Goal: Task Accomplishment & Management: Complete application form

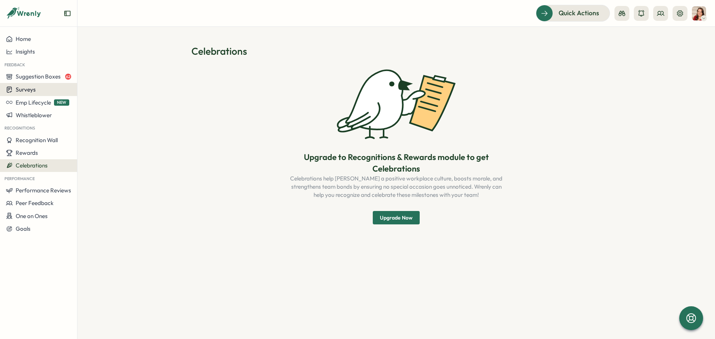
click at [35, 84] on button "Surveys" at bounding box center [38, 89] width 77 height 13
click at [82, 79] on div "Insights" at bounding box center [106, 75] width 55 height 8
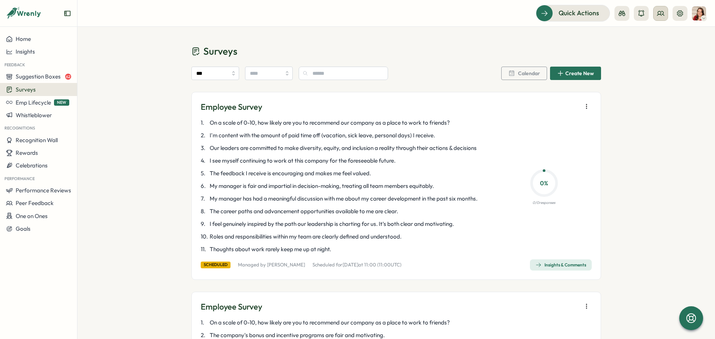
click at [665, 10] on button at bounding box center [660, 13] width 15 height 15
click at [665, 39] on div "Org Members" at bounding box center [660, 37] width 47 height 8
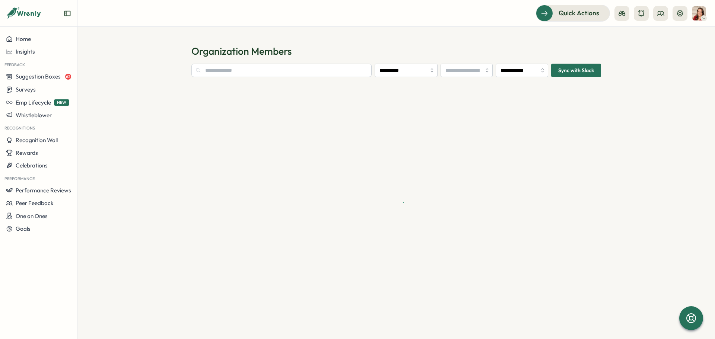
type input "**********"
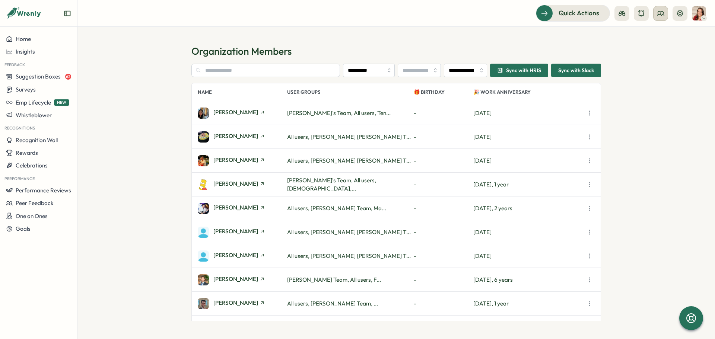
click at [658, 13] on circle at bounding box center [659, 12] width 3 height 3
click at [648, 48] on div "User Groups" at bounding box center [660, 51] width 47 height 8
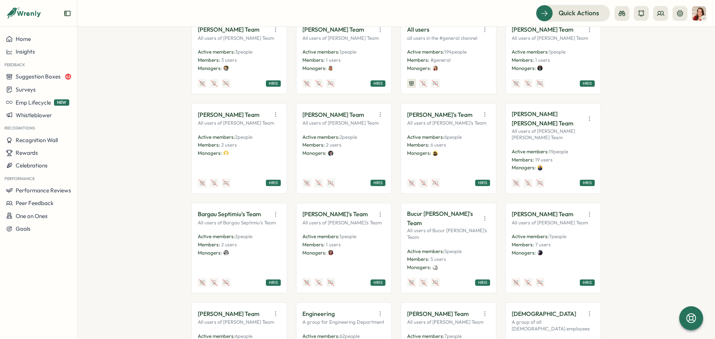
scroll to position [149, 0]
click at [588, 122] on icon "button" at bounding box center [588, 118] width 7 height 7
click at [619, 126] on div "**********" at bounding box center [395, 183] width 637 height 312
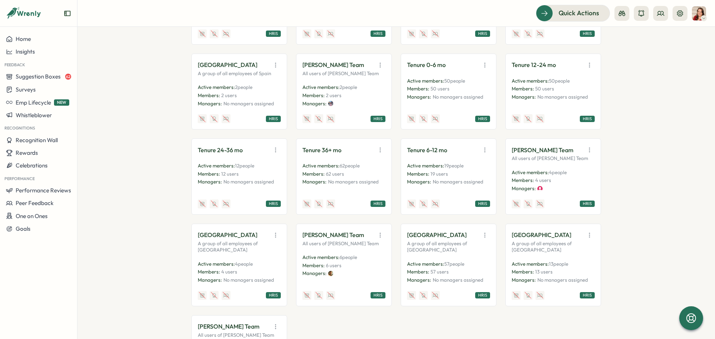
scroll to position [1401, 0]
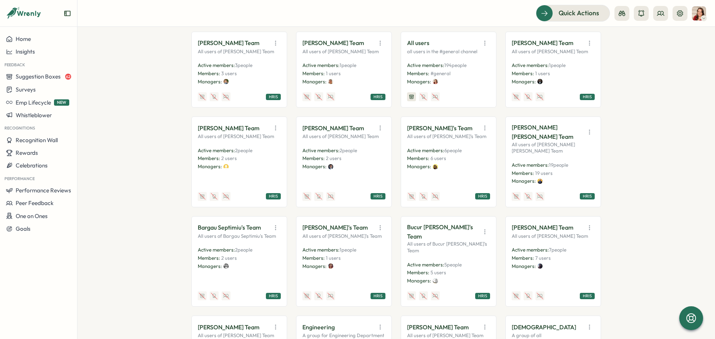
scroll to position [0, 0]
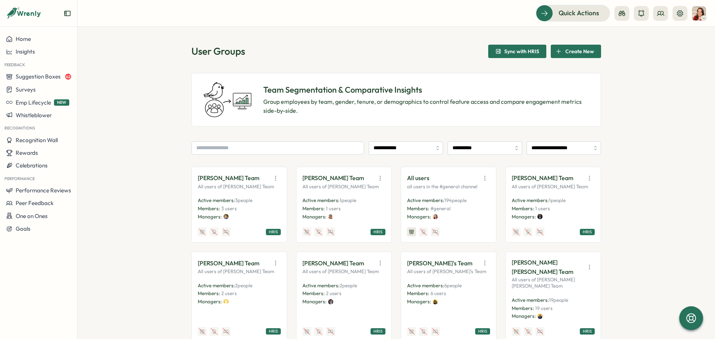
click at [656, 166] on div "**********" at bounding box center [395, 183] width 637 height 312
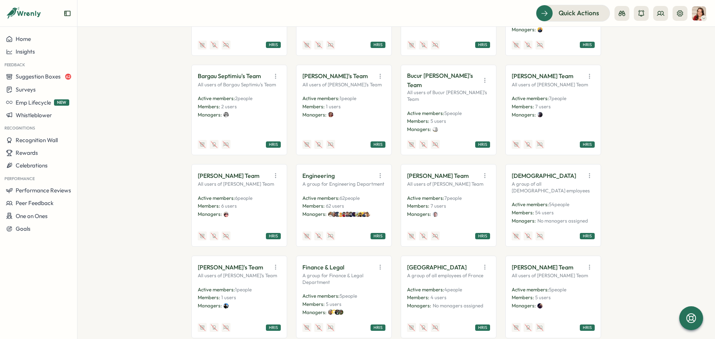
scroll to position [298, 0]
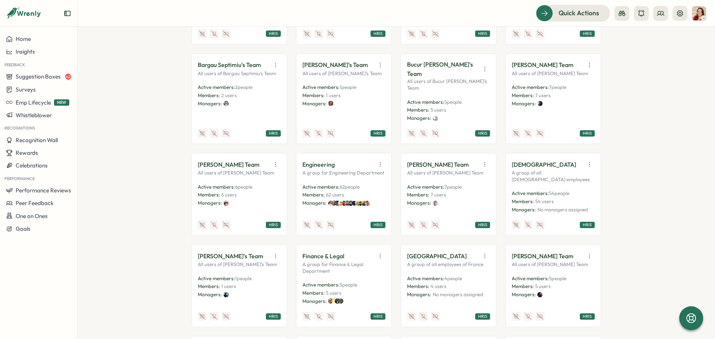
click at [380, 168] on button "button" at bounding box center [380, 164] width 10 height 10
click at [349, 187] on button "View Audience" at bounding box center [361, 181] width 47 height 13
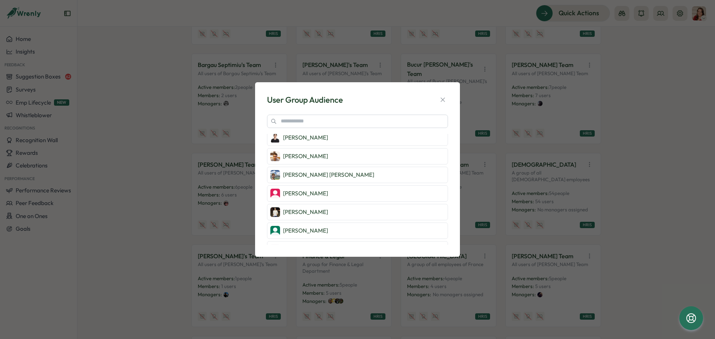
scroll to position [1041, 0]
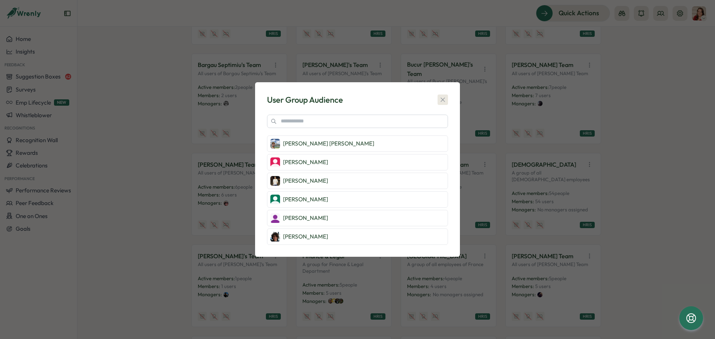
click at [445, 96] on icon "button" at bounding box center [442, 99] width 7 height 7
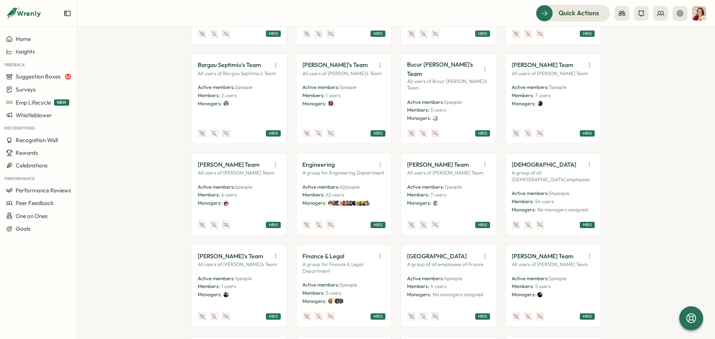
click at [314, 169] on p "Engineering" at bounding box center [318, 164] width 32 height 9
click at [376, 227] on div "HRIS" at bounding box center [377, 225] width 15 height 6
click at [381, 176] on p "A group for Engineering Department" at bounding box center [343, 173] width 83 height 7
click at [34, 82] on button "Suggestion Boxes 62" at bounding box center [38, 76] width 77 height 13
click at [30, 90] on span "Surveys" at bounding box center [26, 89] width 20 height 7
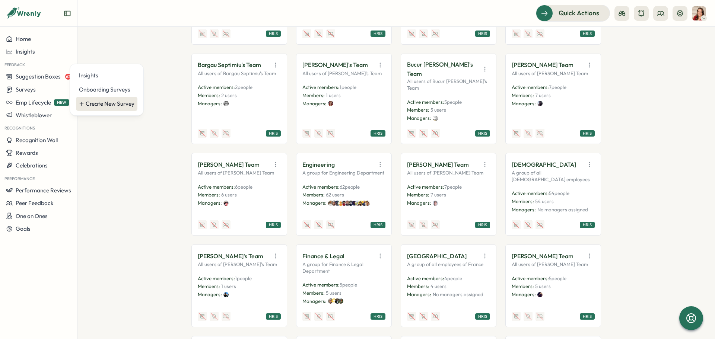
click at [101, 102] on div "Create New Survey" at bounding box center [110, 104] width 49 height 8
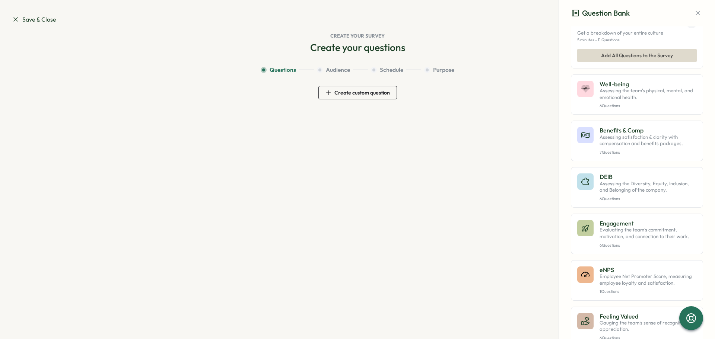
scroll to position [37, 0]
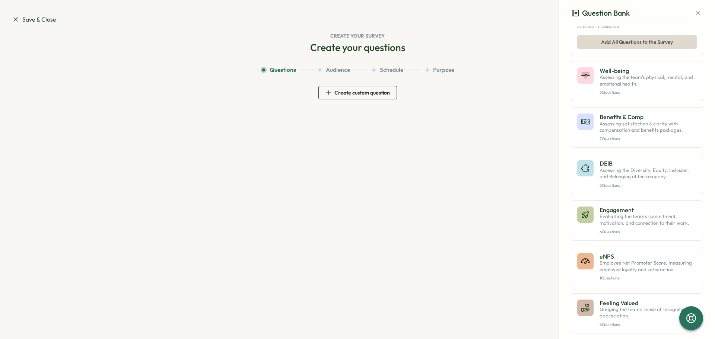
click at [336, 70] on span "Audience" at bounding box center [338, 70] width 24 height 8
click at [342, 88] on span "Create custom question" at bounding box center [357, 92] width 64 height 13
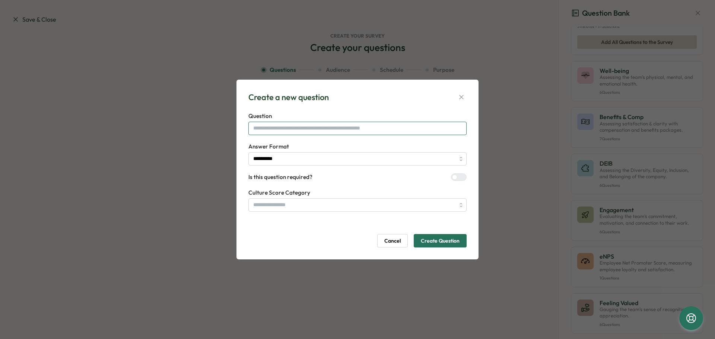
click at [338, 129] on input "text" at bounding box center [357, 128] width 218 height 13
click at [436, 244] on span "Create Question" at bounding box center [440, 240] width 39 height 13
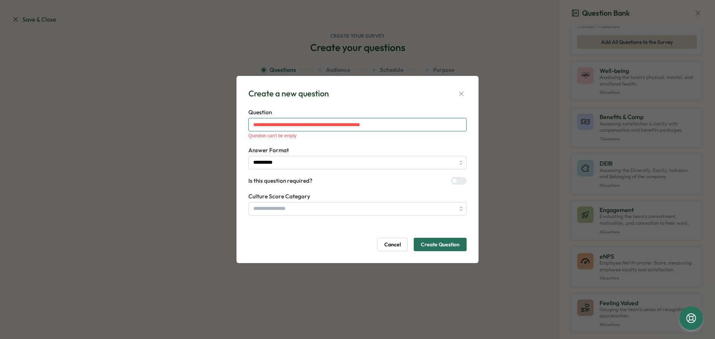
click at [350, 122] on input "text" at bounding box center [357, 124] width 218 height 13
drag, startPoint x: 406, startPoint y: 124, endPoint x: 153, endPoint y: 124, distance: 253.1
click at [153, 124] on div "**********" at bounding box center [357, 169] width 715 height 339
click at [311, 162] on input "**********" at bounding box center [357, 162] width 218 height 13
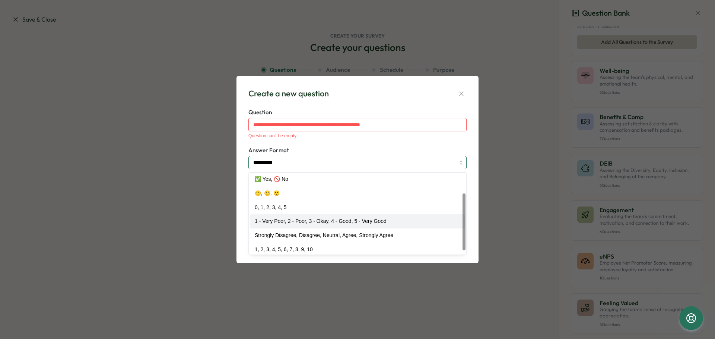
scroll to position [0, 0]
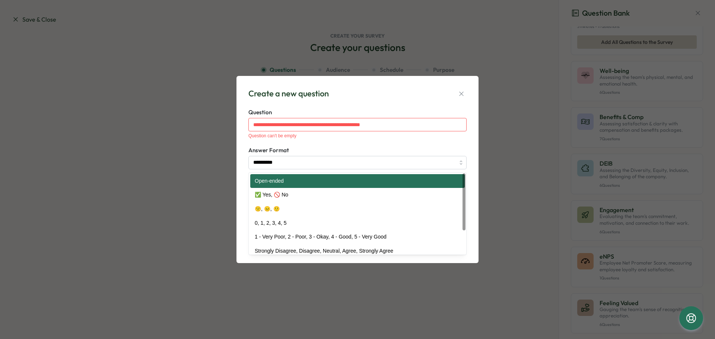
click at [374, 100] on div "**********" at bounding box center [357, 169] width 224 height 169
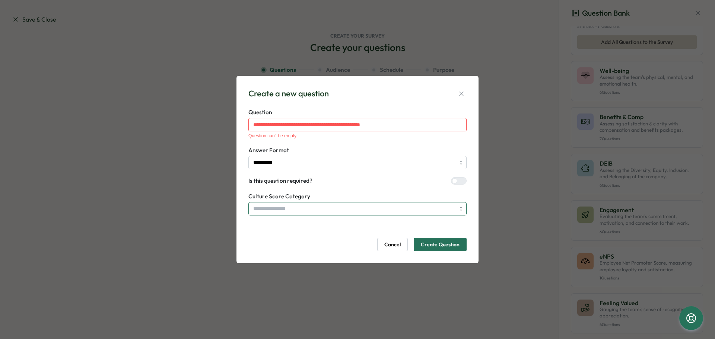
click at [290, 211] on input "search" at bounding box center [357, 208] width 218 height 13
click at [330, 187] on form "**********" at bounding box center [357, 179] width 218 height 143
click at [395, 124] on input "text" at bounding box center [357, 124] width 218 height 13
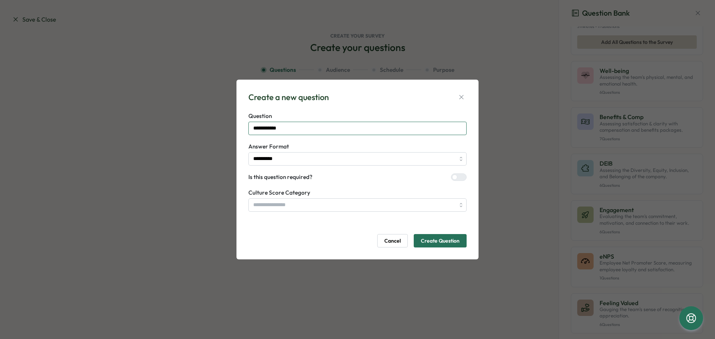
type input "**********"
click at [321, 160] on input "**********" at bounding box center [357, 158] width 218 height 13
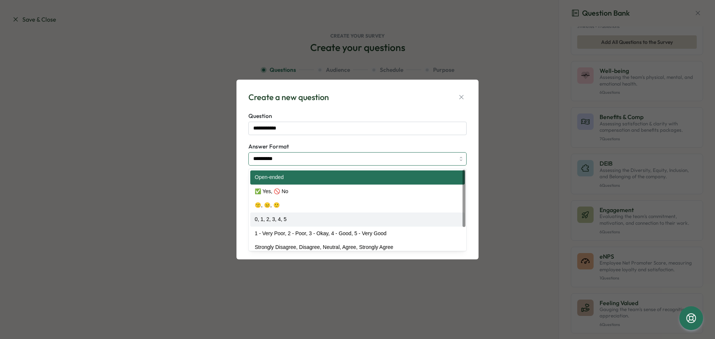
type input "**********"
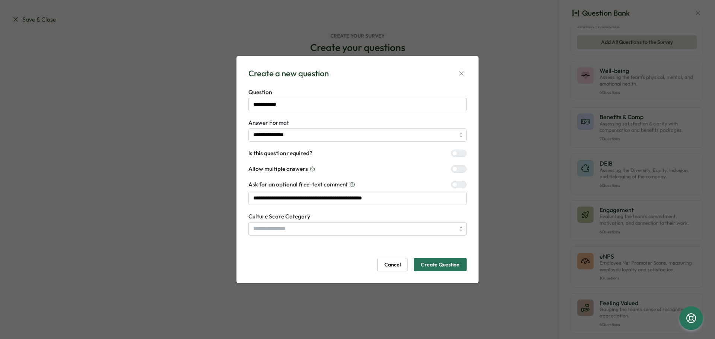
click at [449, 263] on span "Create Question" at bounding box center [440, 264] width 39 height 13
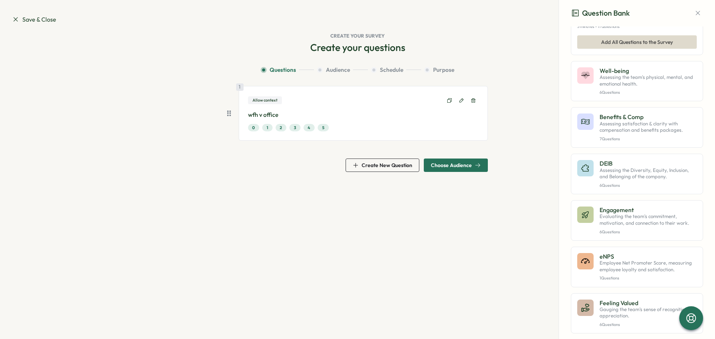
click at [448, 164] on span "Choose Audience" at bounding box center [451, 165] width 41 height 5
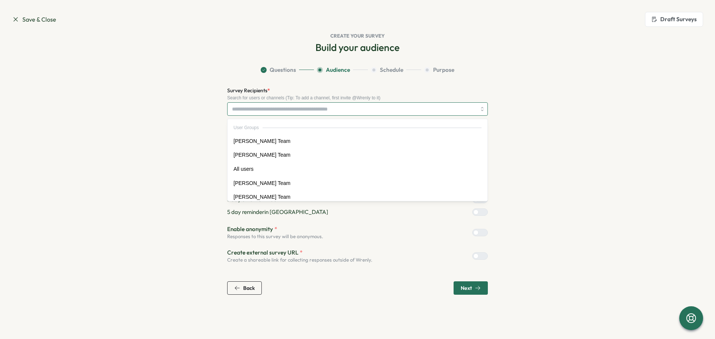
click at [281, 108] on input "Survey Recipients *" at bounding box center [354, 109] width 244 height 13
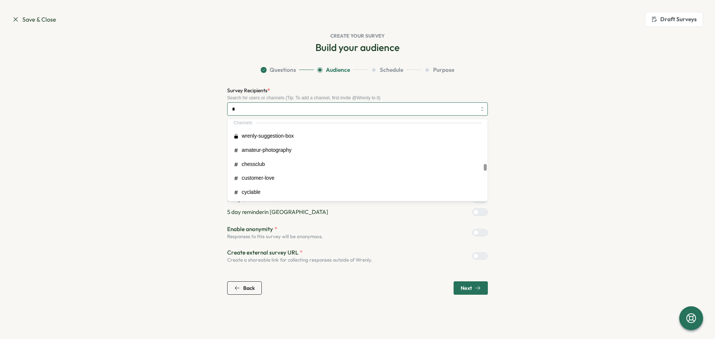
type input "**"
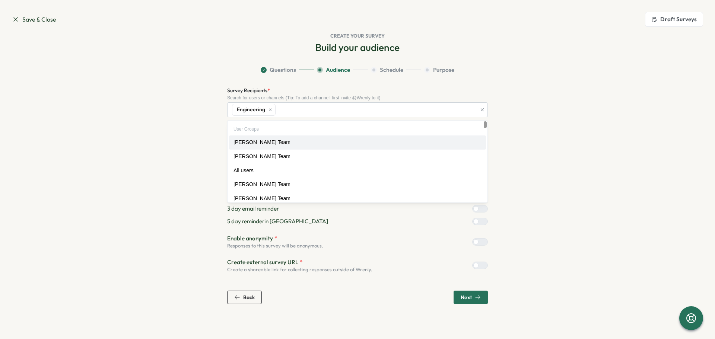
click at [548, 136] on section "Questions Audience Schedule Purpose Survey Recipients * Search for users or cha…" at bounding box center [357, 185] width 476 height 238
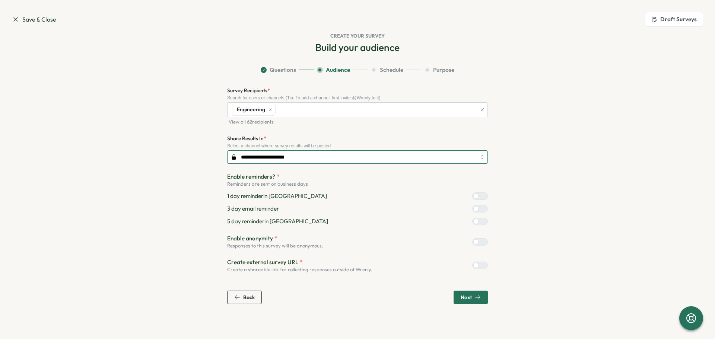
click at [336, 159] on input "**********" at bounding box center [357, 156] width 261 height 13
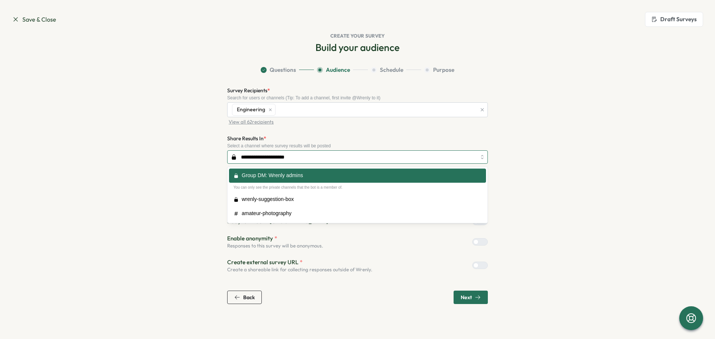
click at [336, 159] on input "**********" at bounding box center [357, 156] width 261 height 13
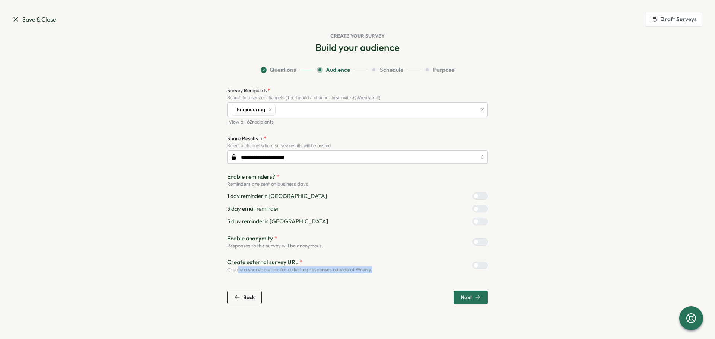
drag, startPoint x: 246, startPoint y: 272, endPoint x: 417, endPoint y: 271, distance: 170.5
click at [417, 271] on div "Create external survey URL * Create a shareable link for collecting responses o…" at bounding box center [357, 265] width 261 height 15
click at [396, 295] on div "Back Next" at bounding box center [357, 297] width 261 height 13
click at [466, 298] on span "Next" at bounding box center [465, 297] width 11 height 5
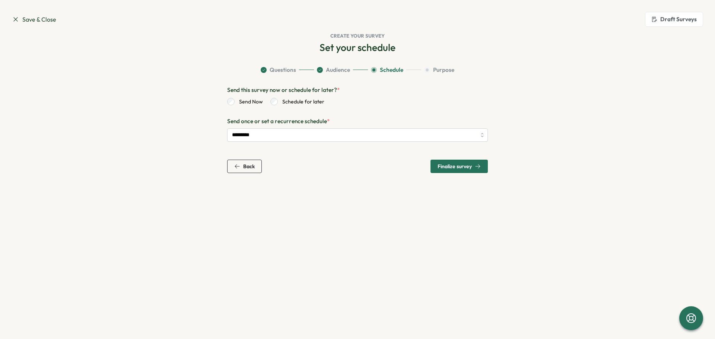
click at [28, 21] on span "Save & Close" at bounding box center [34, 19] width 44 height 9
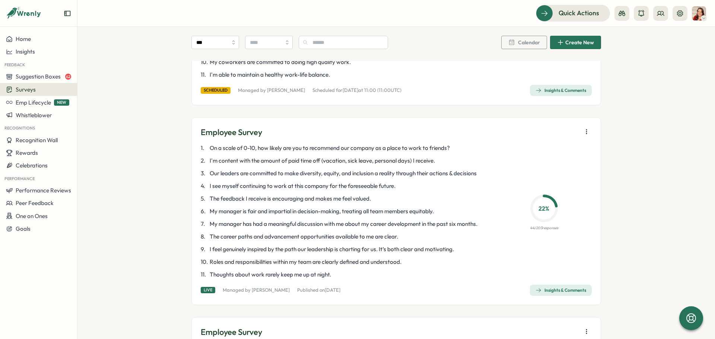
scroll to position [1191, 0]
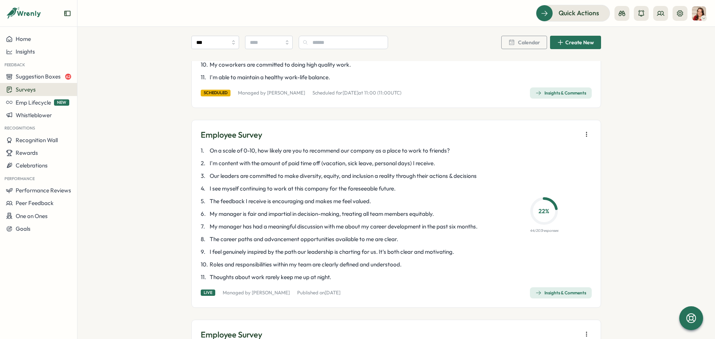
click at [553, 293] on div "Insights & Comments" at bounding box center [560, 293] width 51 height 6
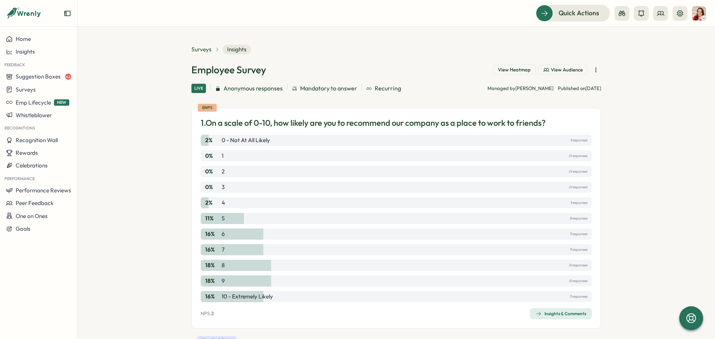
scroll to position [112, 0]
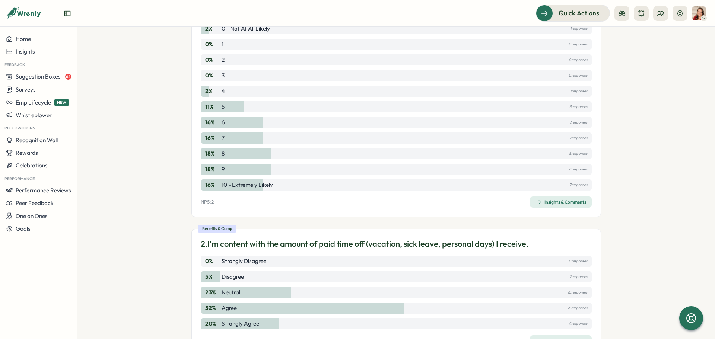
click at [565, 199] on div "Insights & Comments" at bounding box center [560, 202] width 51 height 6
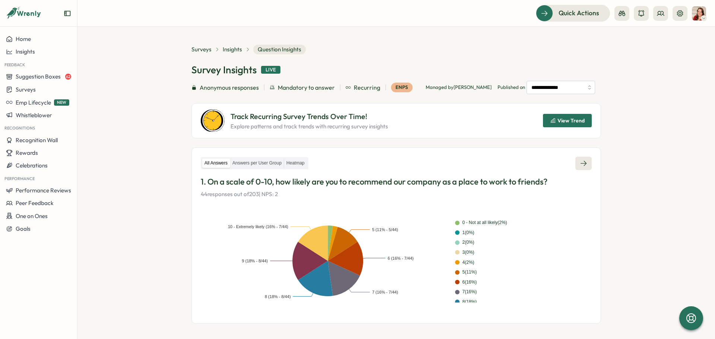
click at [581, 168] on link at bounding box center [583, 163] width 16 height 13
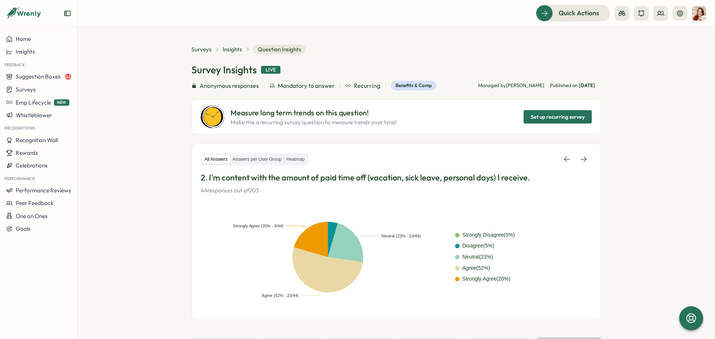
scroll to position [139, 0]
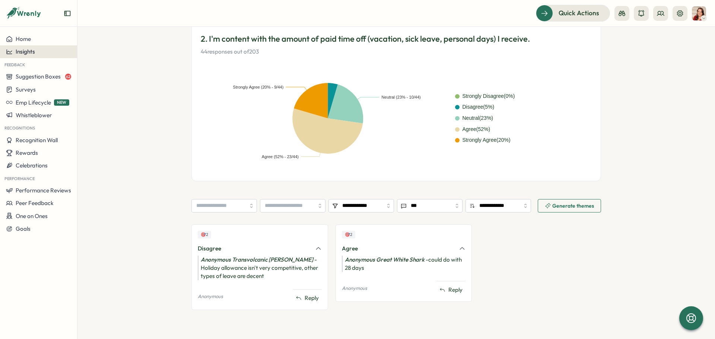
click at [12, 54] on icon at bounding box center [10, 51] width 6 height 4
click at [121, 32] on div "Culture score" at bounding box center [105, 30] width 53 height 8
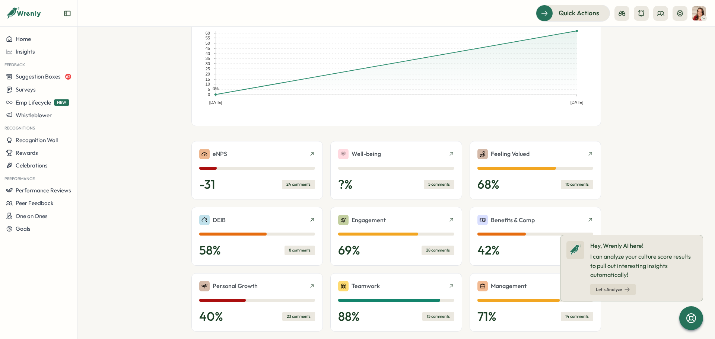
scroll to position [74, 0]
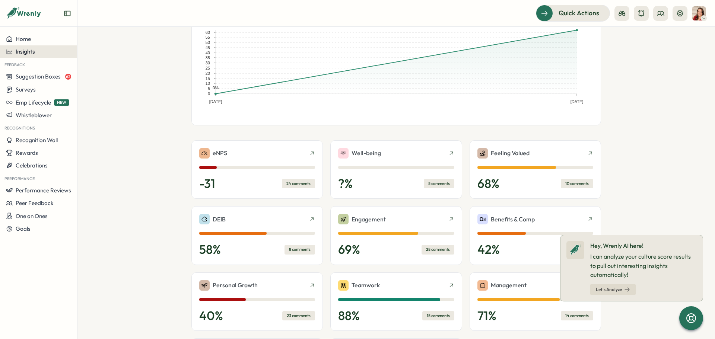
click at [58, 58] on button "Insights" at bounding box center [38, 51] width 77 height 13
click at [98, 46] on div "Surveys" at bounding box center [105, 45] width 53 height 8
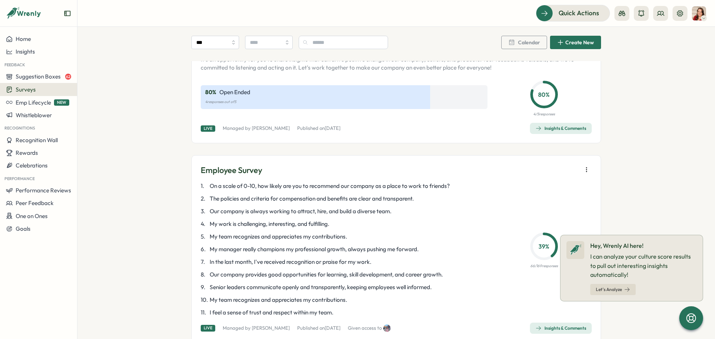
scroll to position [1594, 0]
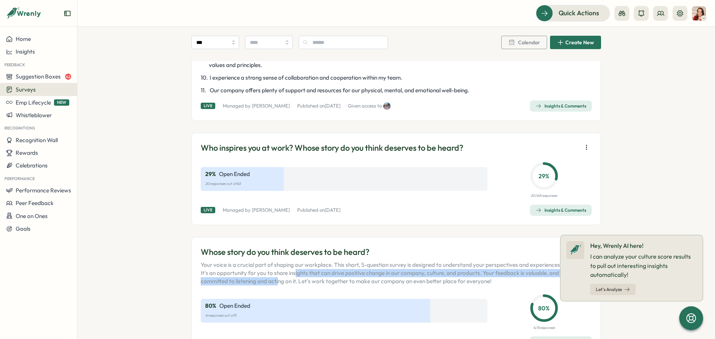
drag, startPoint x: 304, startPoint y: 279, endPoint x: 312, endPoint y: 275, distance: 8.5
click at [312, 275] on p "Your voice is a crucial part of shaping our workplace. This short, 5-question s…" at bounding box center [389, 273] width 377 height 25
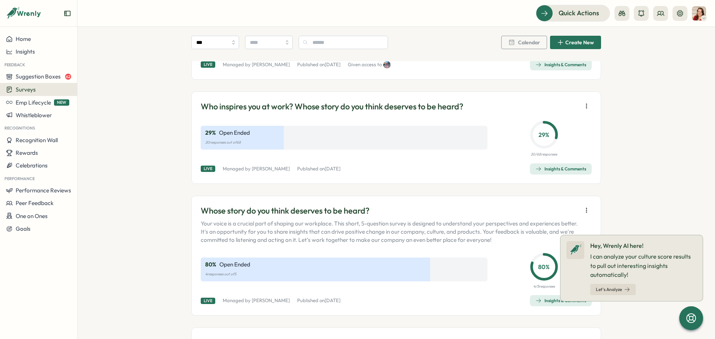
scroll to position [1668, 0]
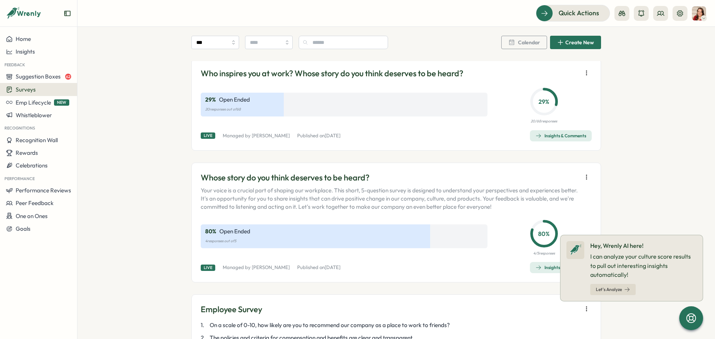
drag, startPoint x: 384, startPoint y: 269, endPoint x: 315, endPoint y: 205, distance: 93.7
click at [256, 203] on div "Whose story do you think deserves to be heard? Your voice is a crucial part of …" at bounding box center [395, 223] width 409 height 120
click at [330, 209] on p "Your voice is a crucial part of shaping our workplace. This short, 5-question s…" at bounding box center [389, 198] width 377 height 25
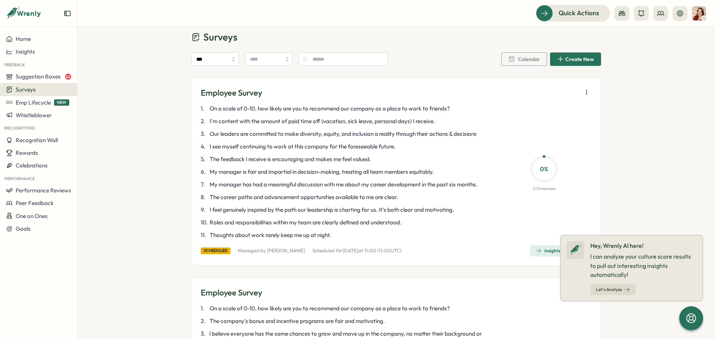
scroll to position [0, 0]
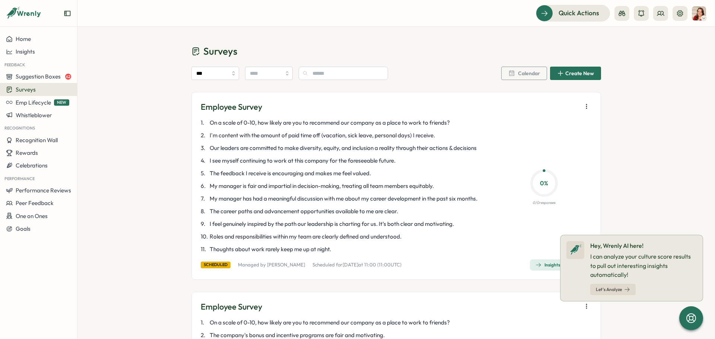
click at [702, 234] on icon at bounding box center [702, 235] width 6 height 6
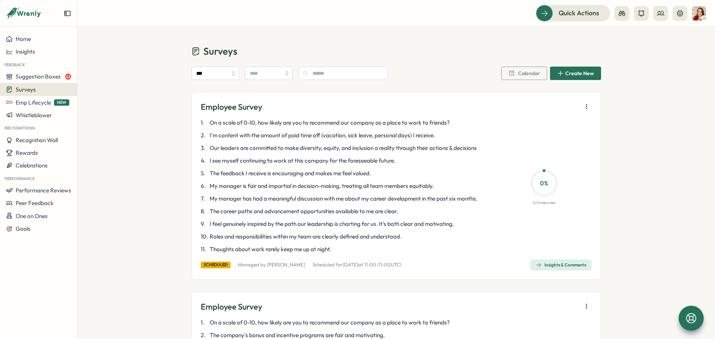
click at [693, 316] on icon at bounding box center [690, 318] width 13 height 13
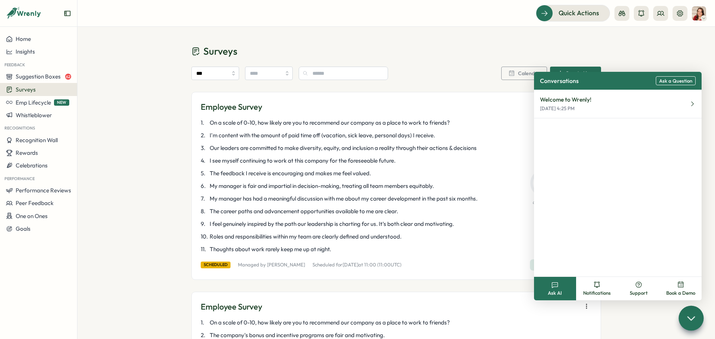
click at [39, 52] on div "Insights" at bounding box center [38, 51] width 65 height 7
click at [96, 31] on div "Culture score" at bounding box center [105, 30] width 53 height 8
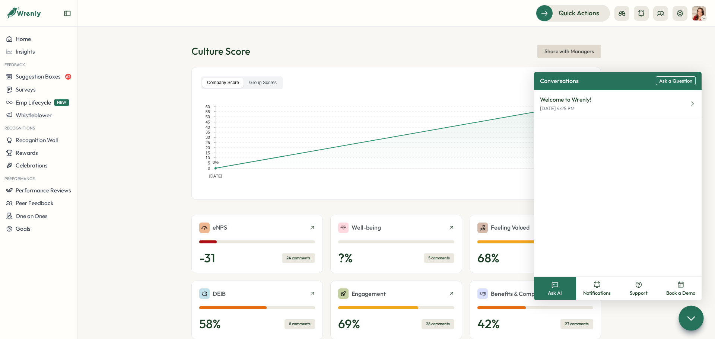
click at [664, 46] on section "Culture Score Share with Managers Company Score Group Scores Apr 21, 25 Jul 21,…" at bounding box center [395, 183] width 637 height 312
click at [31, 95] on button "Surveys" at bounding box center [38, 89] width 77 height 13
click at [105, 77] on div "Insights" at bounding box center [106, 75] width 55 height 8
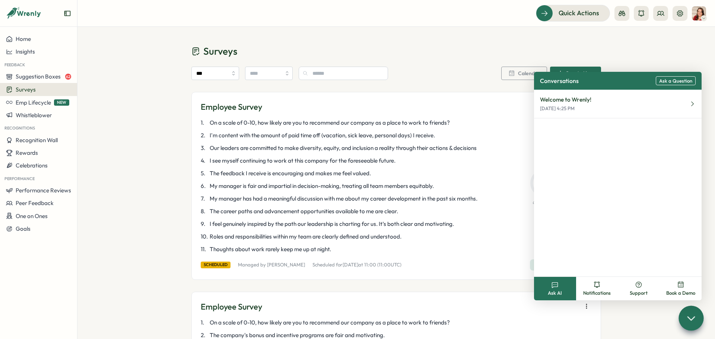
click at [460, 62] on div "*** Calendar Create New" at bounding box center [395, 75] width 409 height 34
click at [679, 13] on icon at bounding box center [679, 13] width 7 height 7
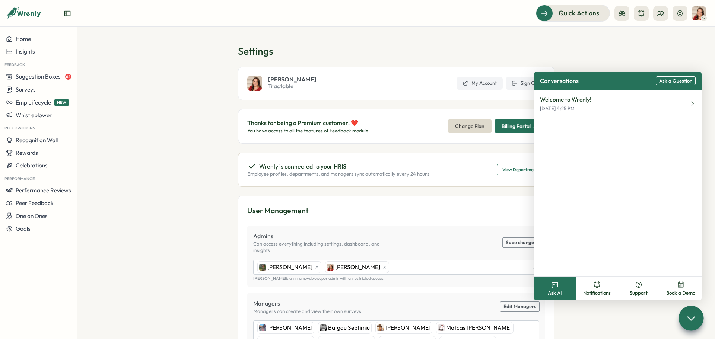
scroll to position [149, 0]
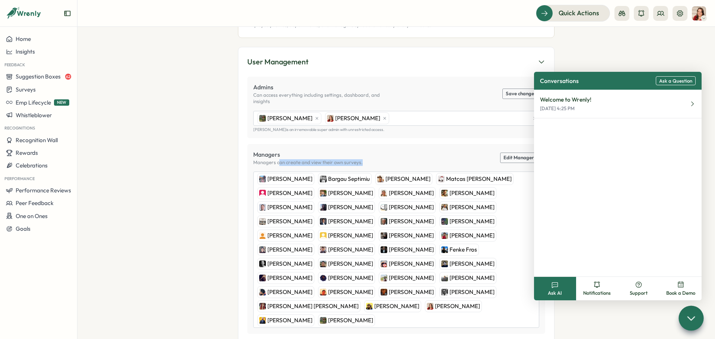
drag, startPoint x: 278, startPoint y: 158, endPoint x: 397, endPoint y: 154, distance: 119.9
click at [397, 154] on div "Managers Managers can create and view their own surveys. Edit Managers" at bounding box center [396, 158] width 286 height 16
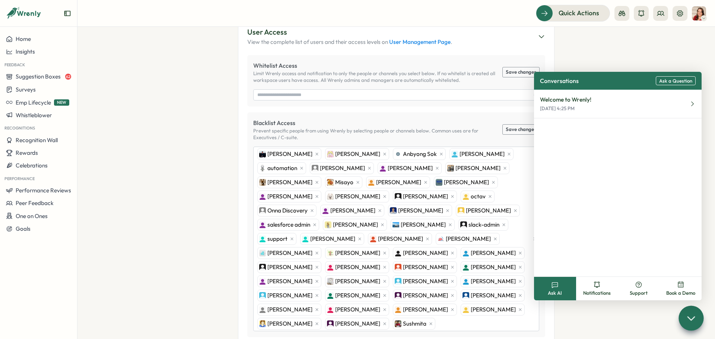
scroll to position [660, 0]
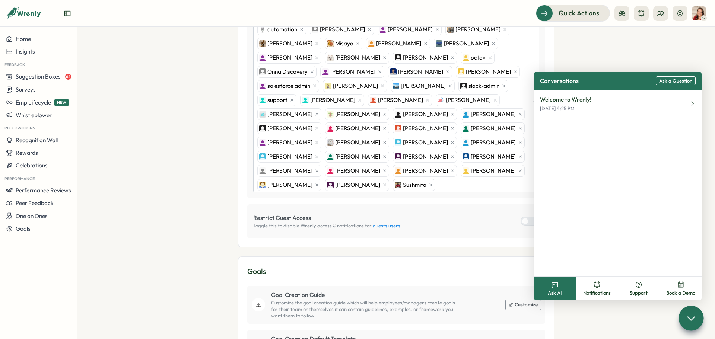
click at [684, 316] on div at bounding box center [690, 318] width 25 height 25
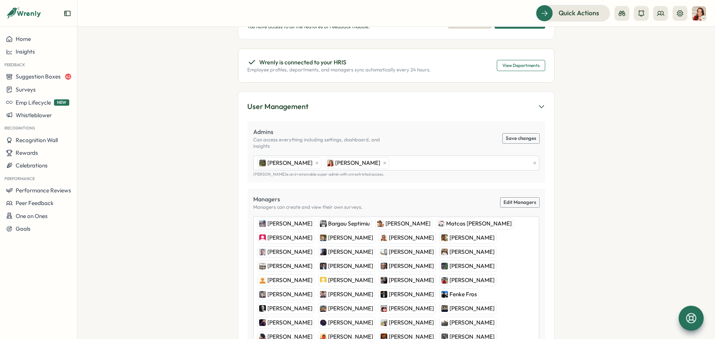
scroll to position [149, 0]
